Goal: Ask a question

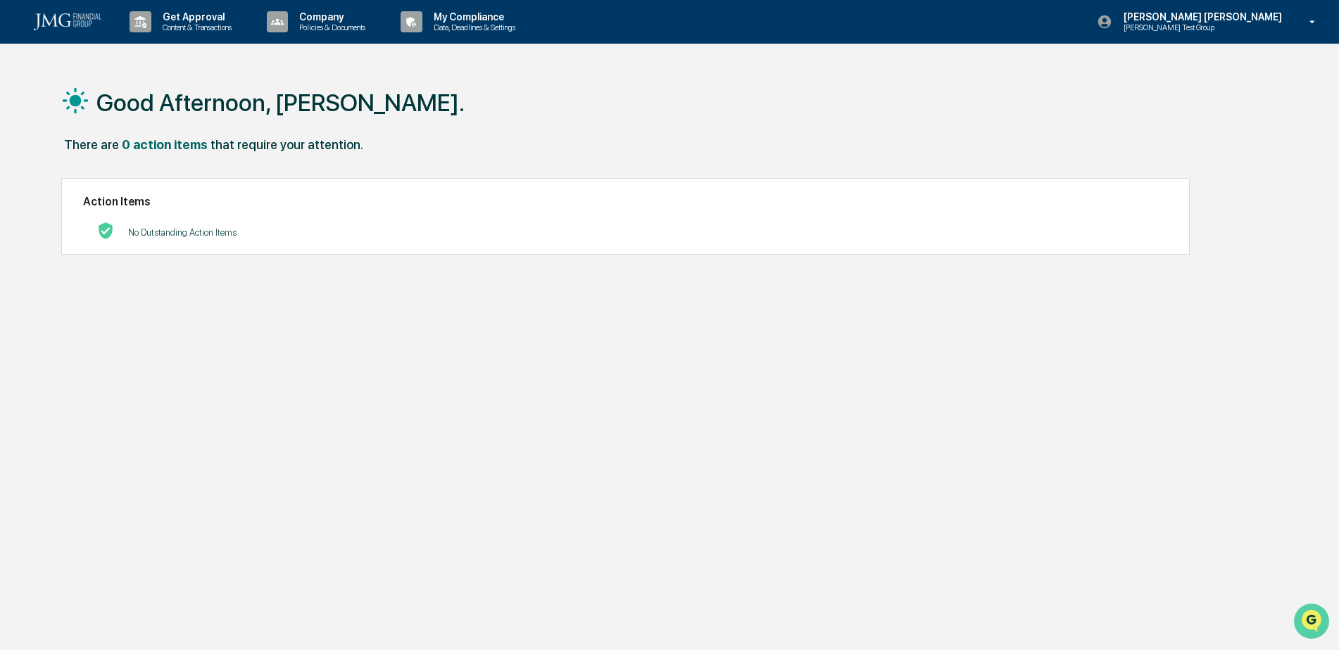
click at [1299, 619] on img "Open customer support" at bounding box center [1311, 621] width 35 height 28
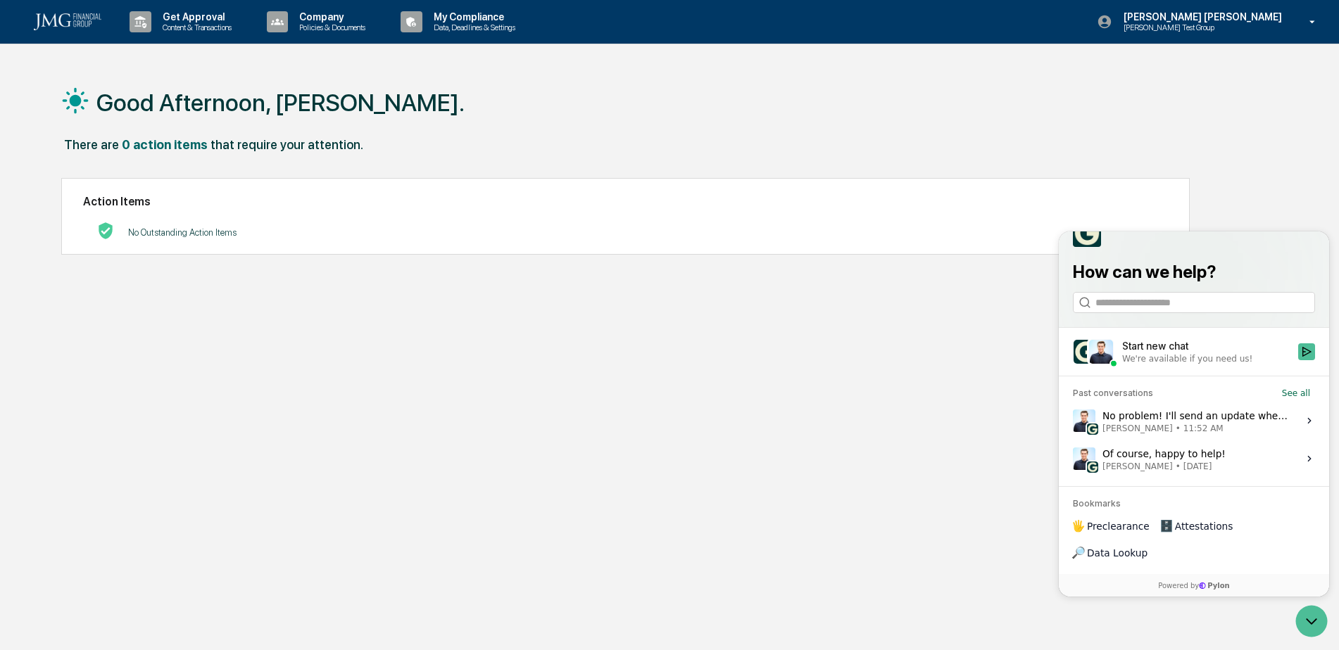
drag, startPoint x: 1259, startPoint y: 453, endPoint x: 1258, endPoint y: 468, distance: 15.5
click at [1259, 434] on span "[PERSON_NAME] • 11:52 AM" at bounding box center [1195, 428] width 187 height 11
click at [1073, 422] on button "View issue" at bounding box center [1072, 421] width 1 height 1
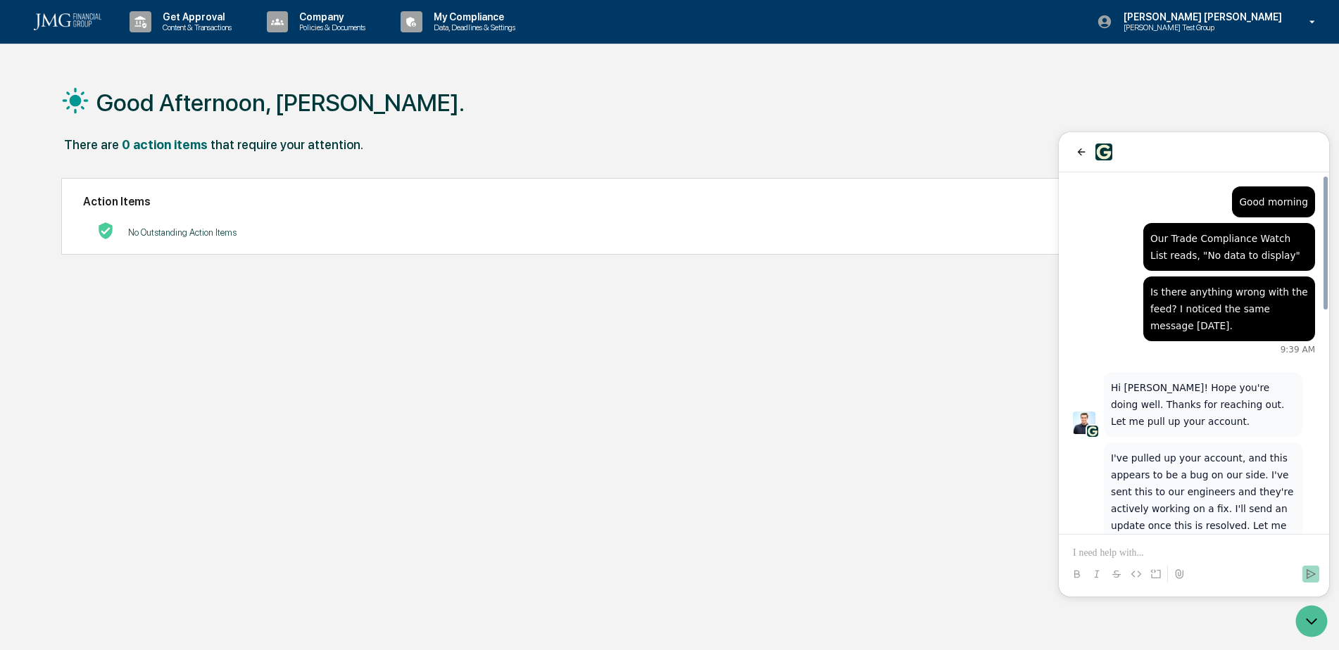
scroll to position [809, 0]
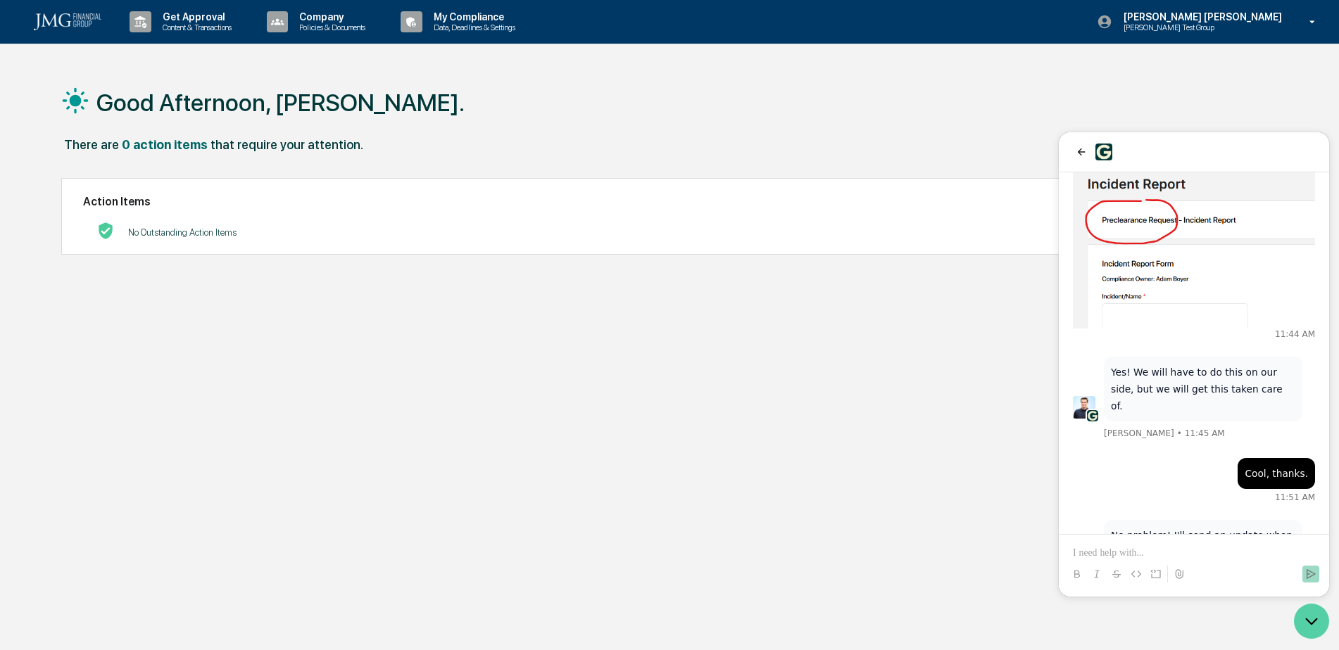
click at [1307, 627] on icon "Open customer support" at bounding box center [1311, 621] width 35 height 35
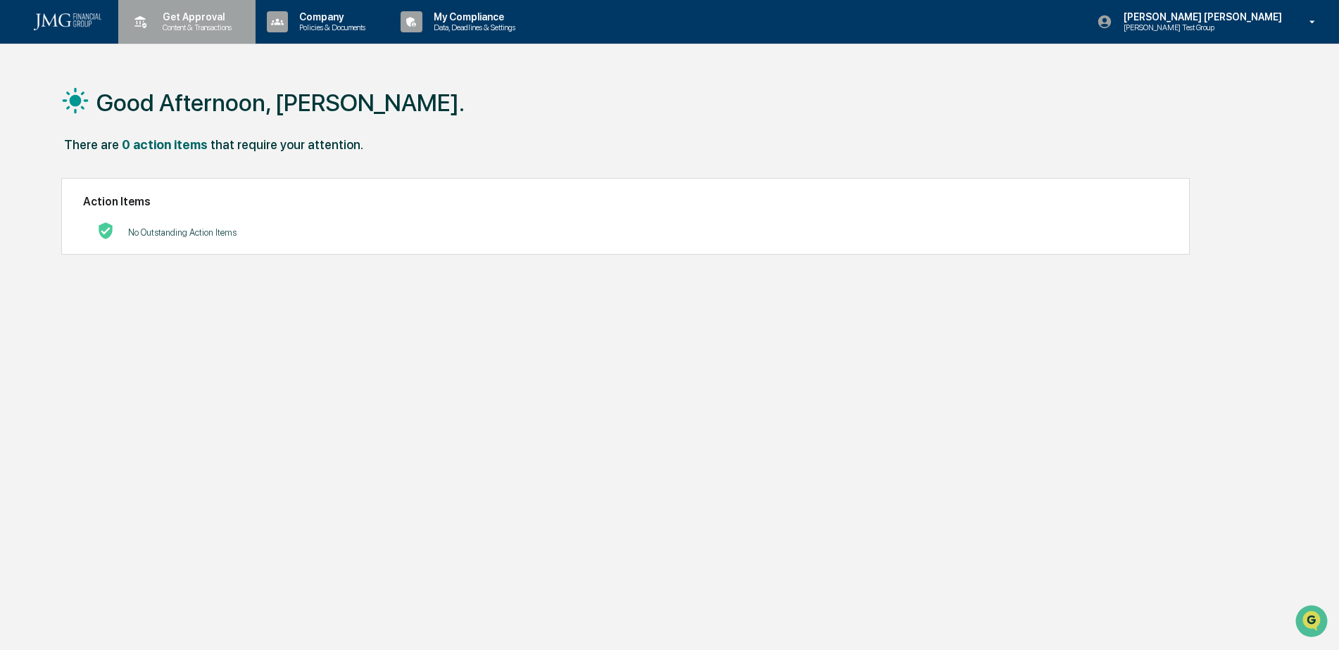
click at [207, 32] on div "Get Approval Content & Transactions" at bounding box center [185, 22] width 123 height 44
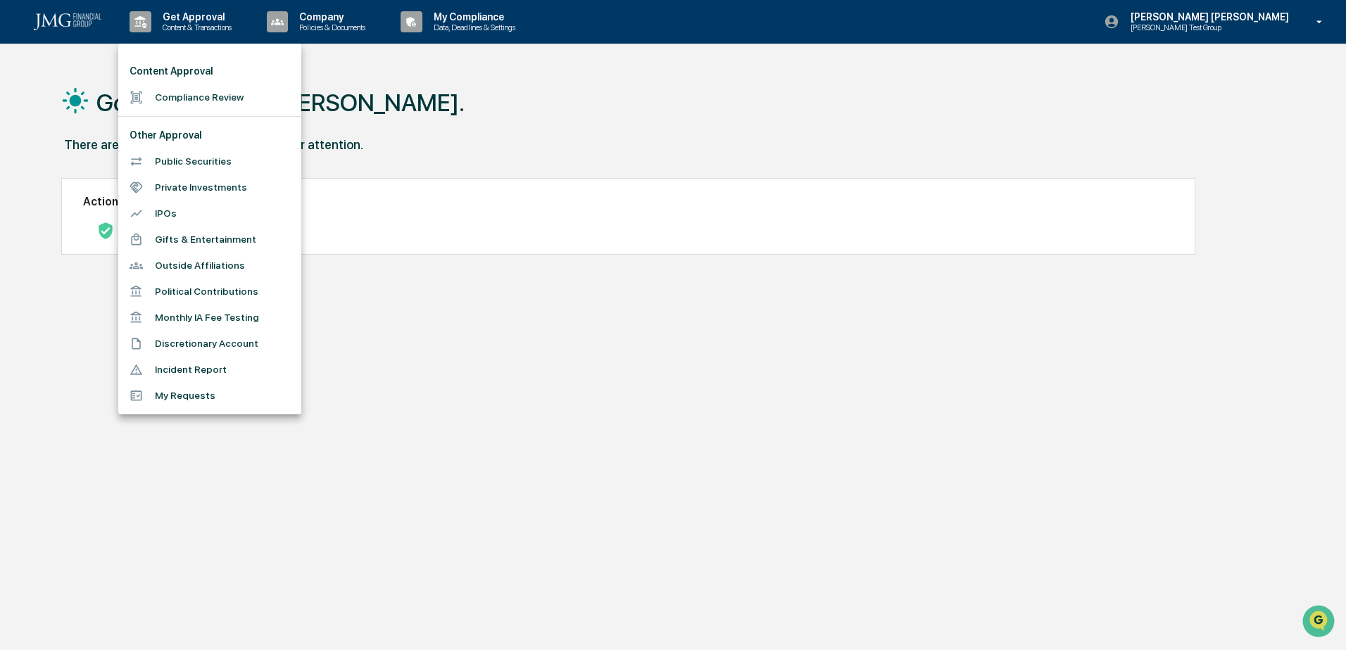
click at [215, 365] on li "Incident Report" at bounding box center [209, 370] width 183 height 26
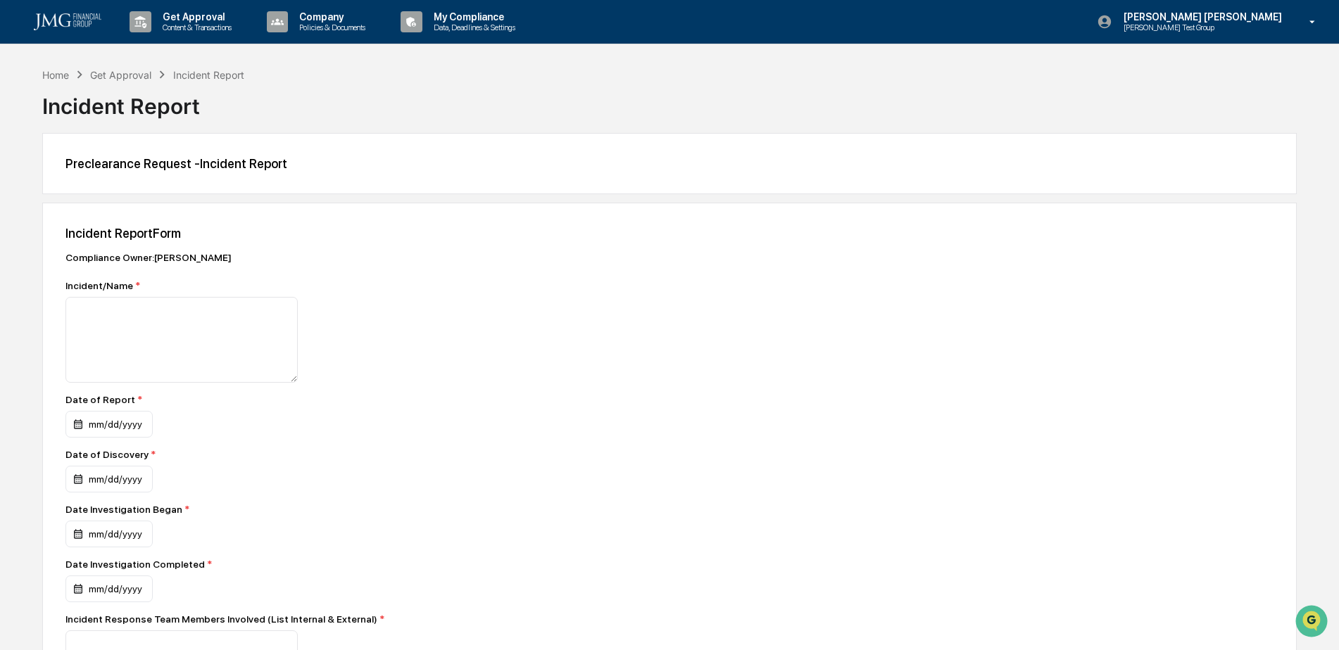
click at [63, 25] on img at bounding box center [68, 21] width 68 height 17
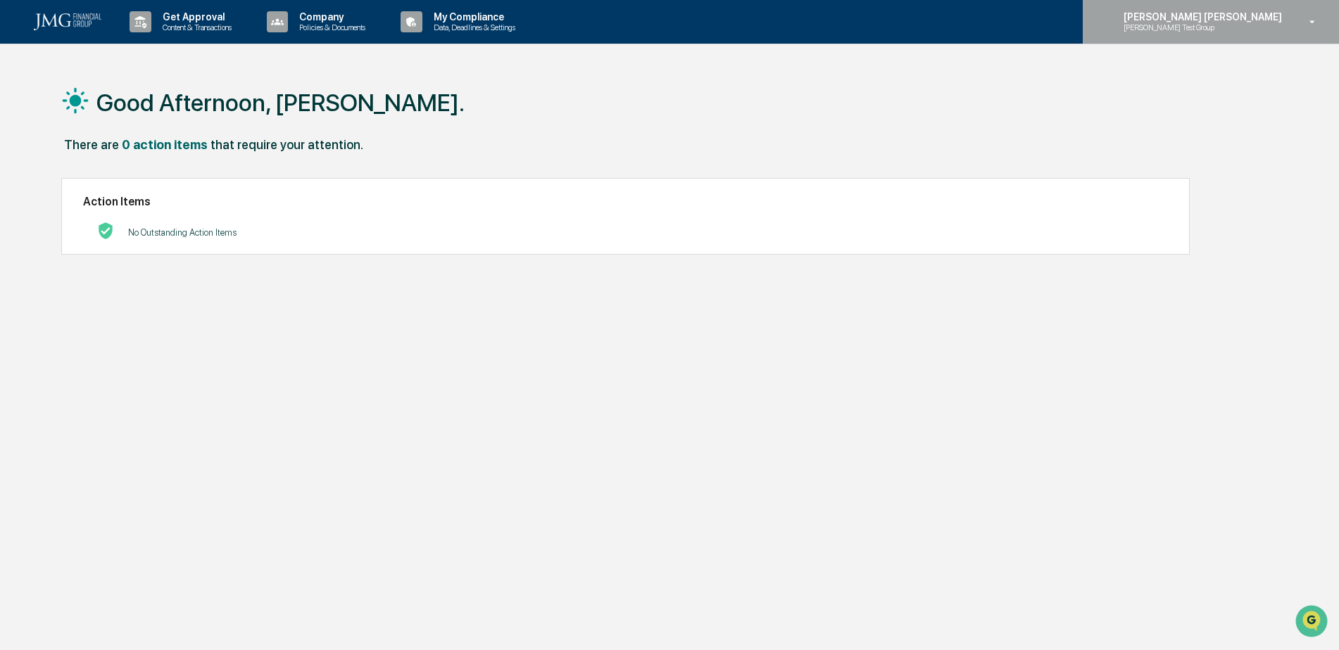
click at [1246, 40] on div "[PERSON_NAME] [PERSON_NAME] [PERSON_NAME] Test Group" at bounding box center [1210, 22] width 256 height 44
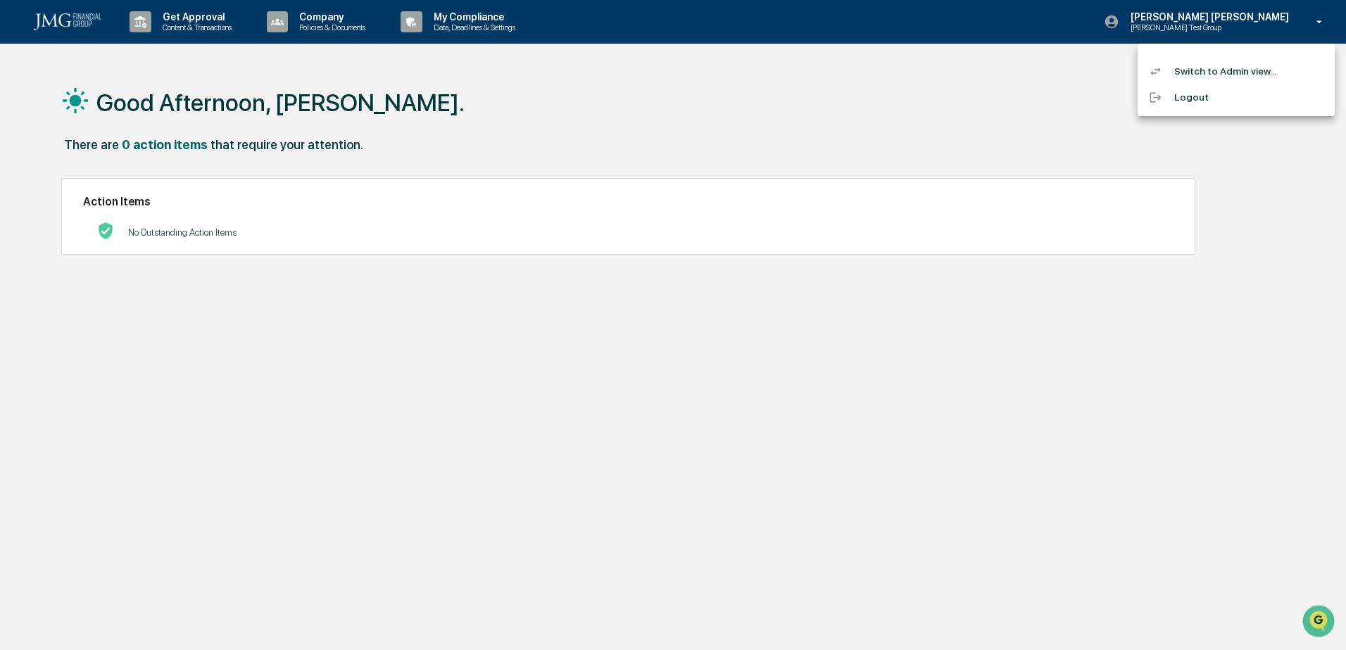
click at [1213, 96] on li "Logout" at bounding box center [1235, 97] width 197 height 26
